Goal: Task Accomplishment & Management: Manage account settings

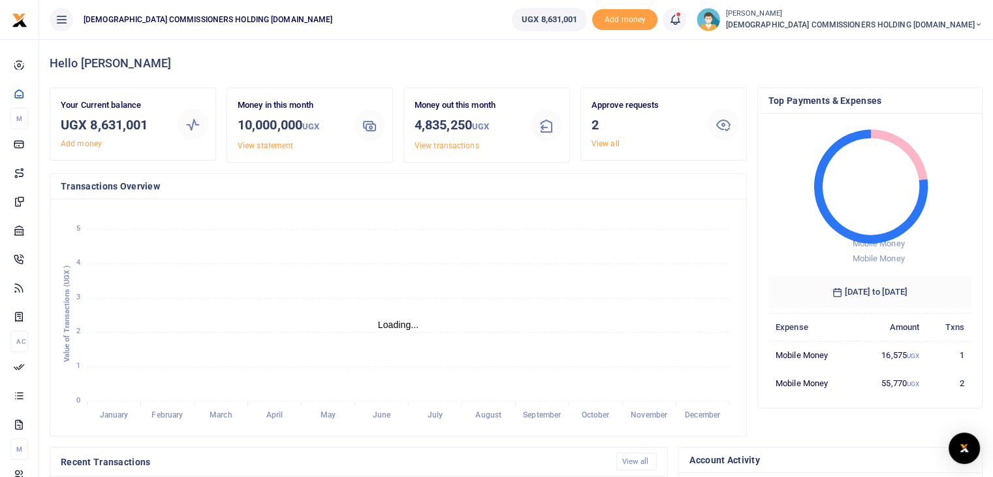
scroll to position [10, 10]
click at [603, 142] on link "View all" at bounding box center [606, 143] width 28 height 9
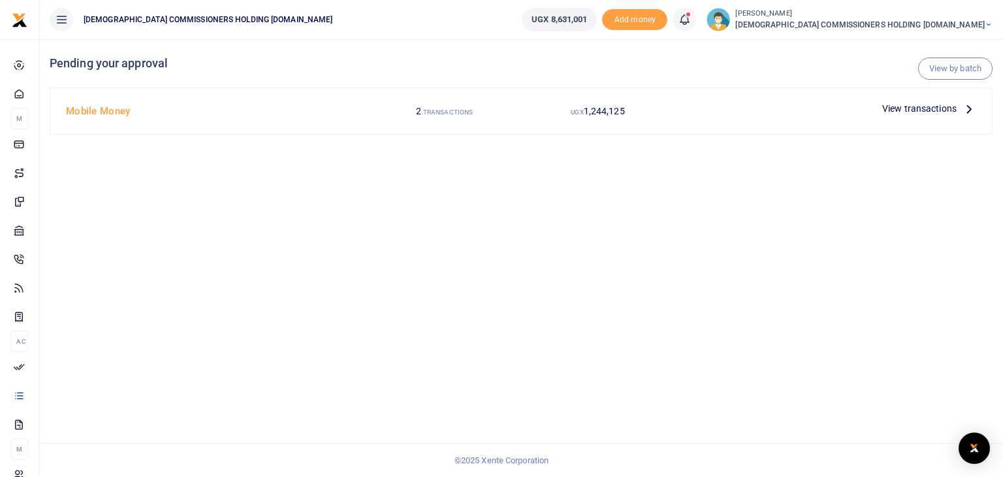
click at [934, 108] on span "View transactions" at bounding box center [919, 108] width 74 height 14
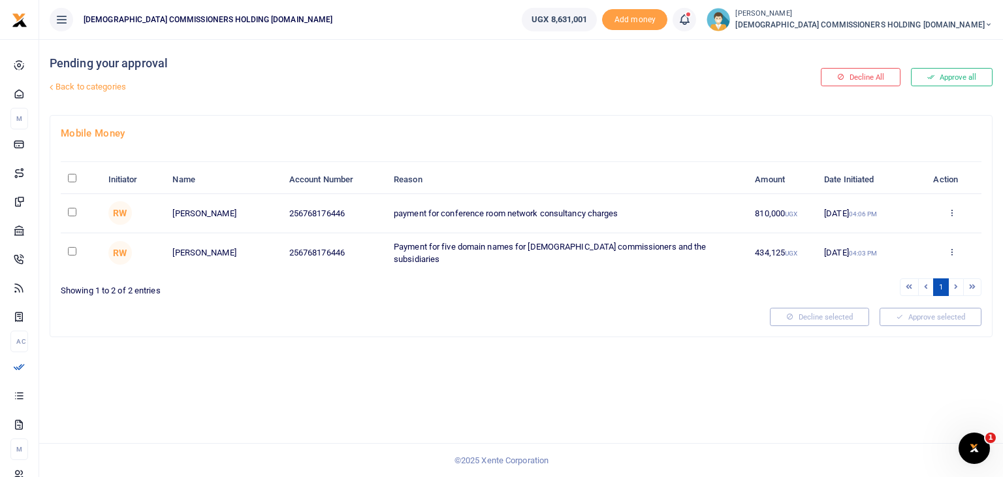
click at [71, 174] on input "\a \a : activate to sort column descending" at bounding box center [72, 178] width 8 height 8
checkbox input "true"
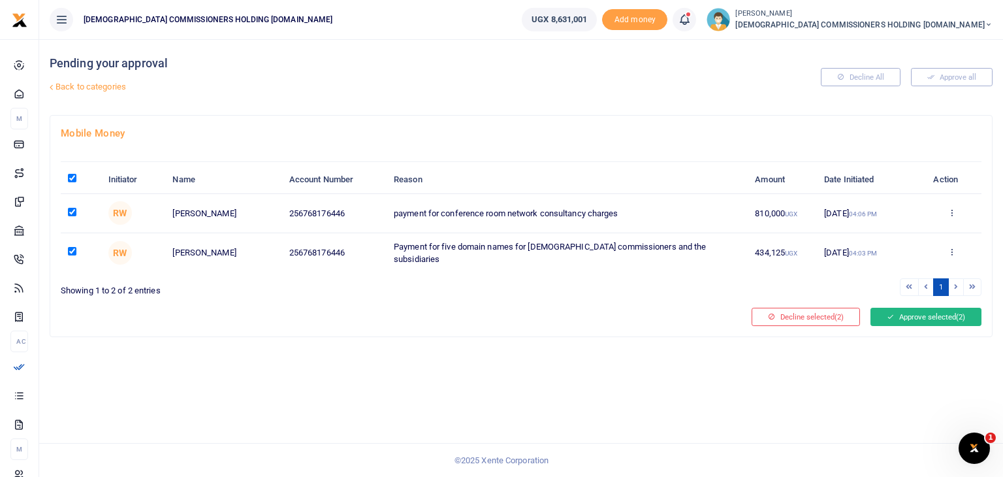
click at [925, 310] on button "Approve selected (2)" at bounding box center [925, 317] width 111 height 18
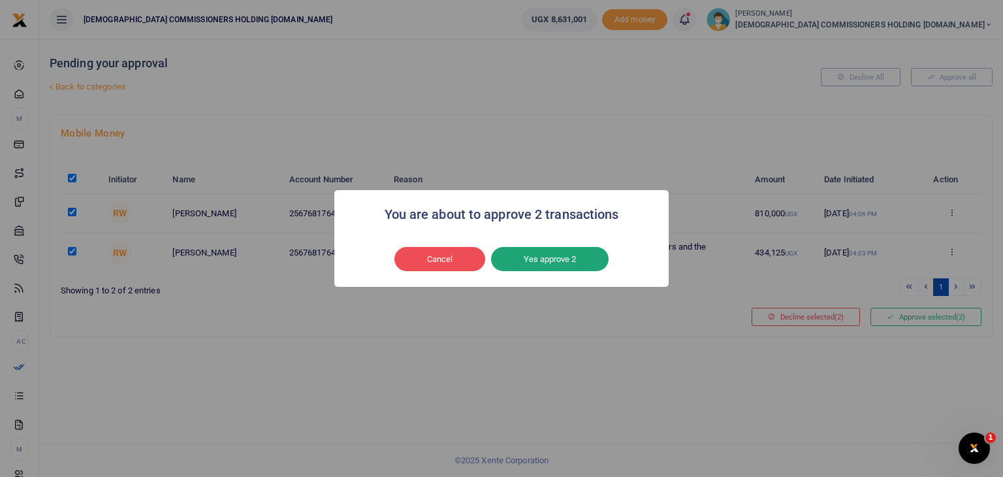
click at [565, 267] on button "Yes approve 2" at bounding box center [550, 259] width 118 height 25
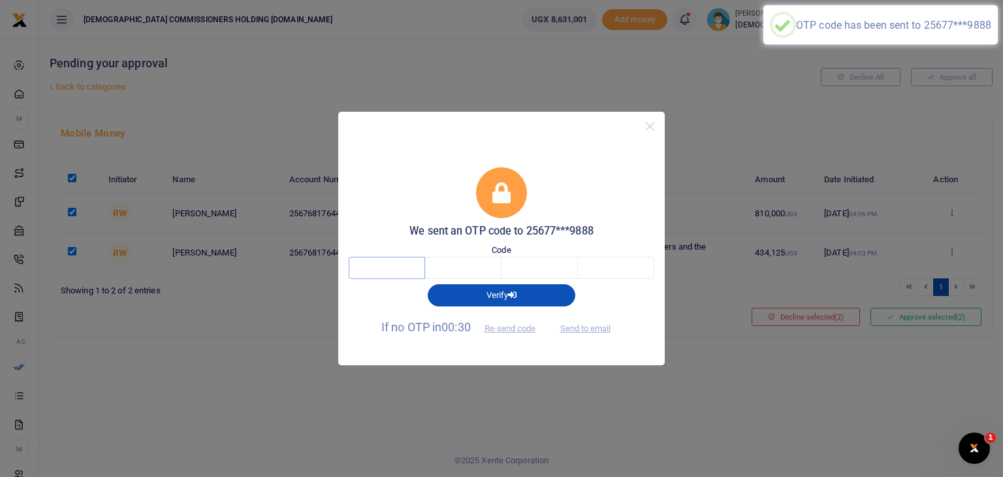
click at [404, 267] on input "text" at bounding box center [387, 268] width 76 height 22
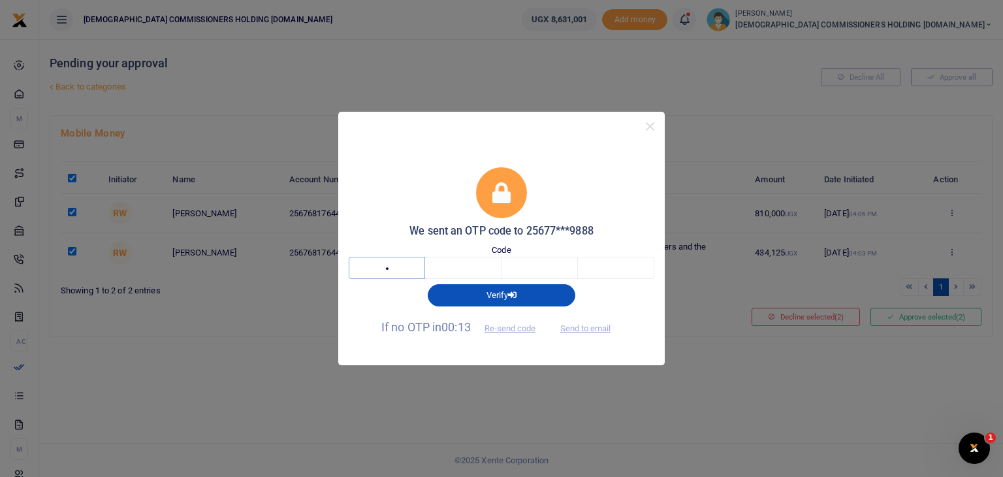
type input "7"
type input "1"
type input "5"
type input "0"
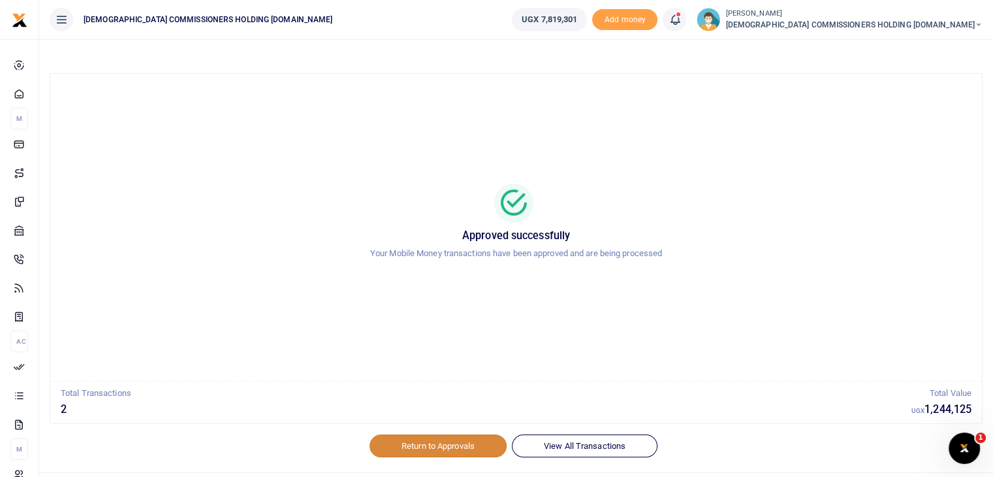
click at [424, 445] on link "Return to Approvals" at bounding box center [438, 445] width 137 height 22
